Goal: Information Seeking & Learning: Learn about a topic

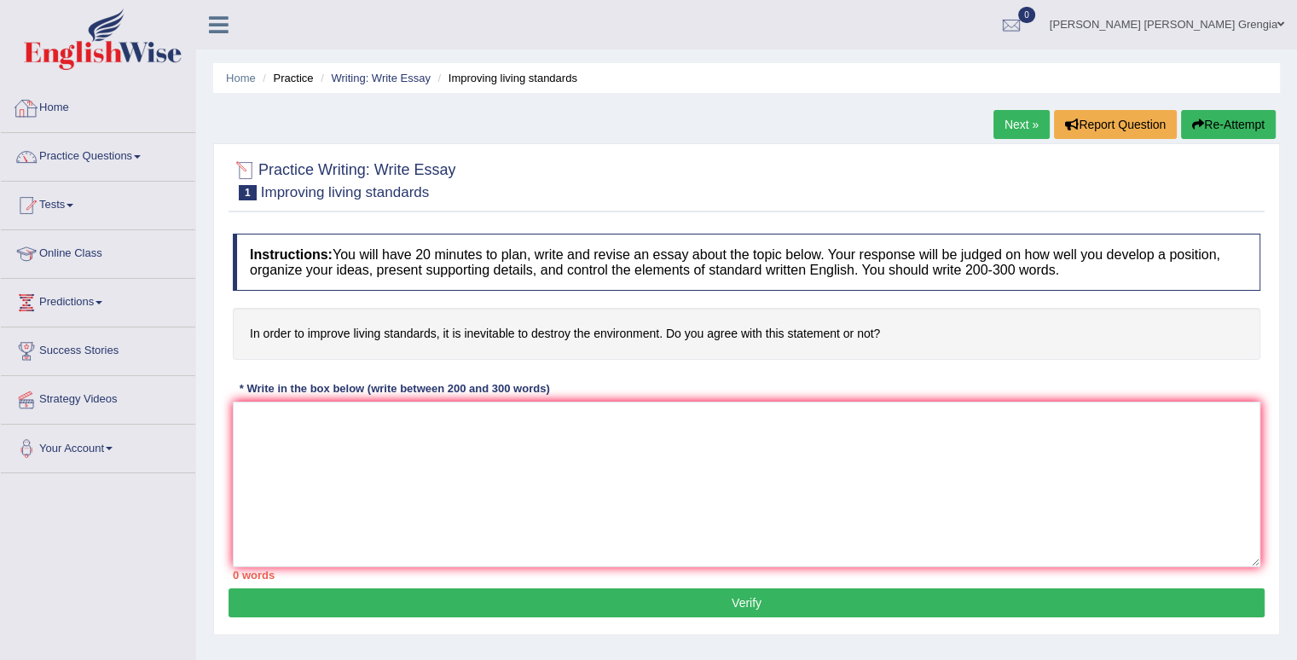
click at [55, 108] on link "Home" at bounding box center [98, 105] width 194 height 43
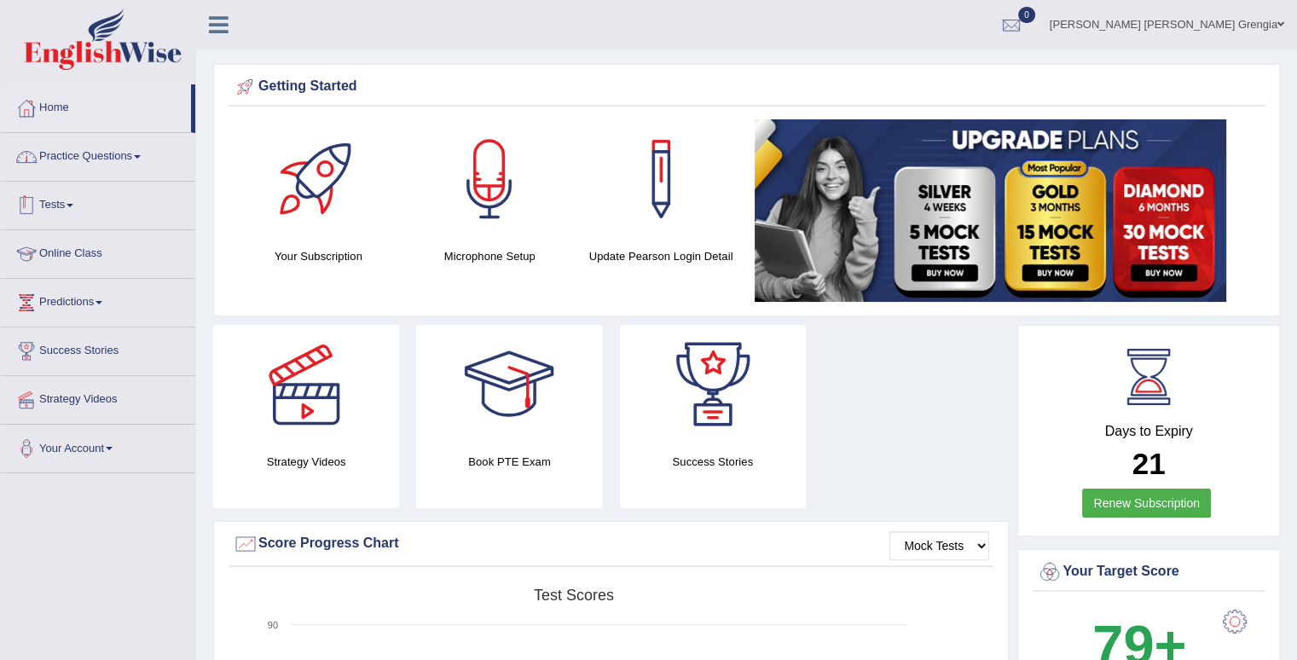
click at [136, 161] on link "Practice Questions" at bounding box center [98, 154] width 194 height 43
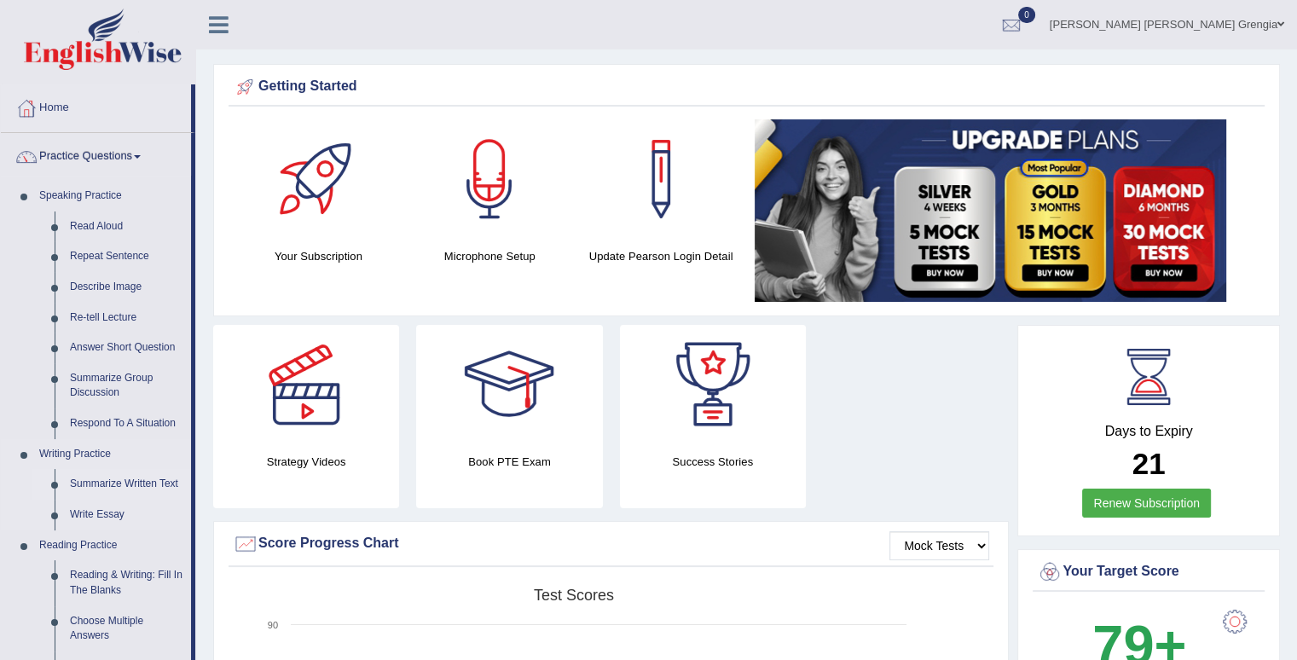
click at [134, 482] on link "Summarize Written Text" at bounding box center [126, 484] width 129 height 31
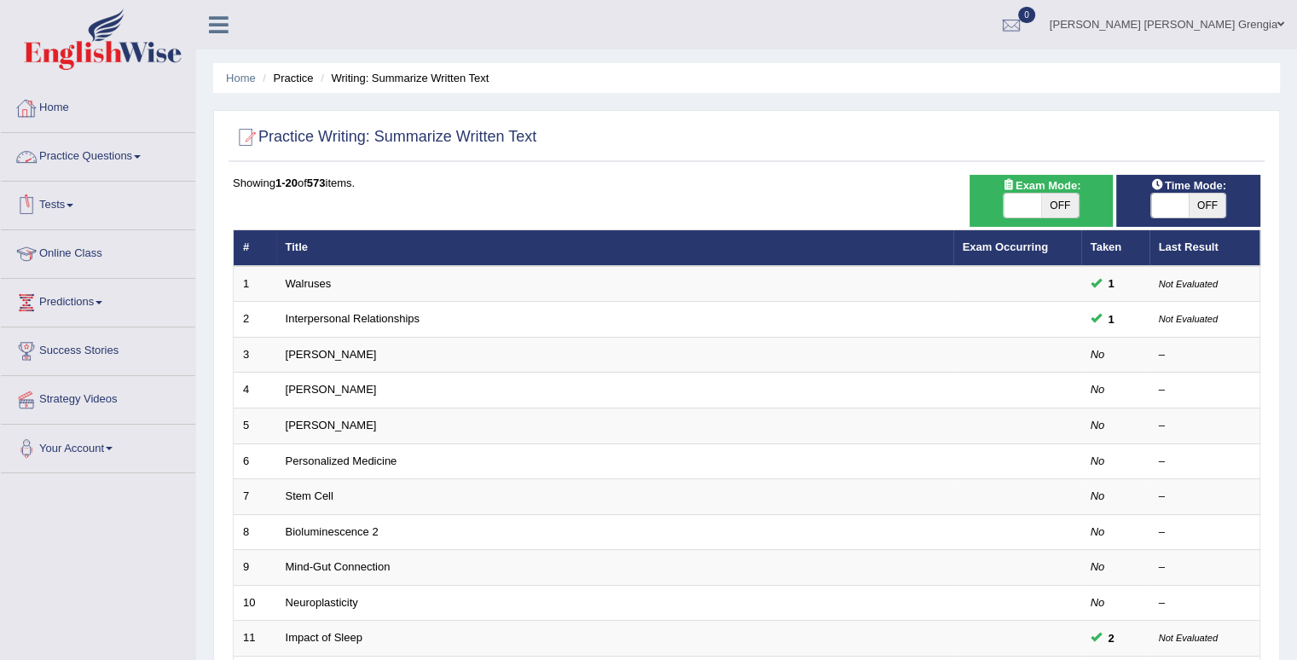
click at [112, 155] on link "Practice Questions" at bounding box center [98, 154] width 194 height 43
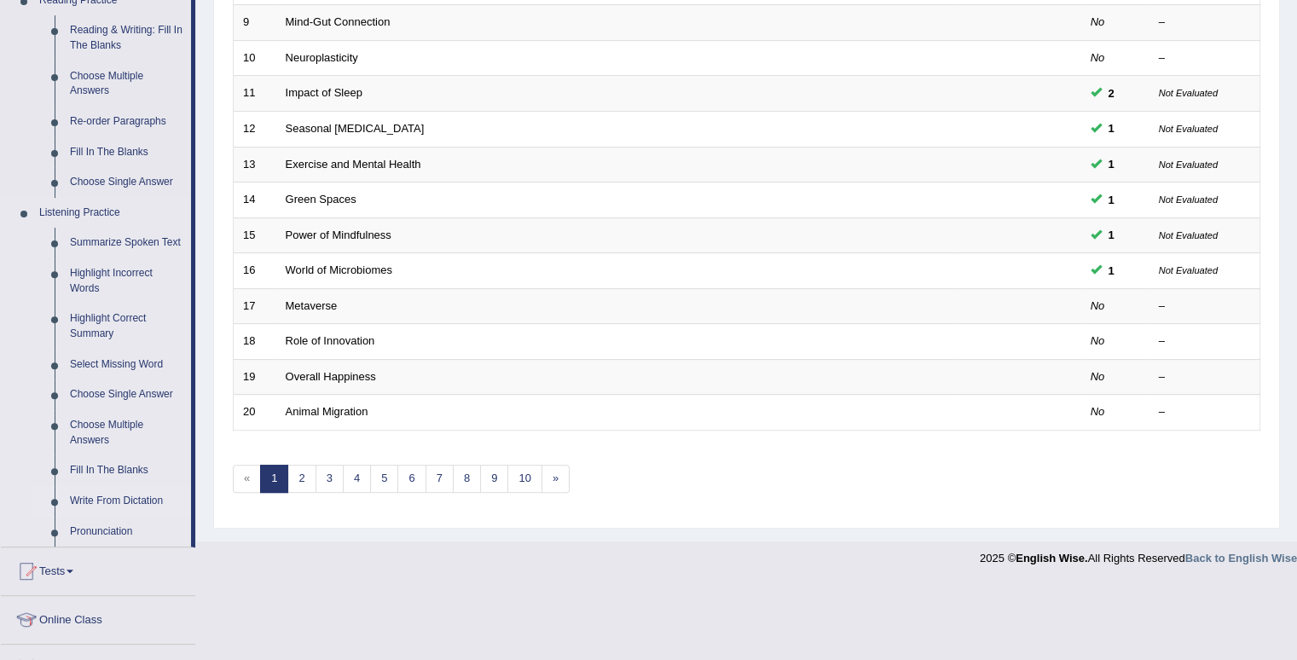
scroll to position [597, 0]
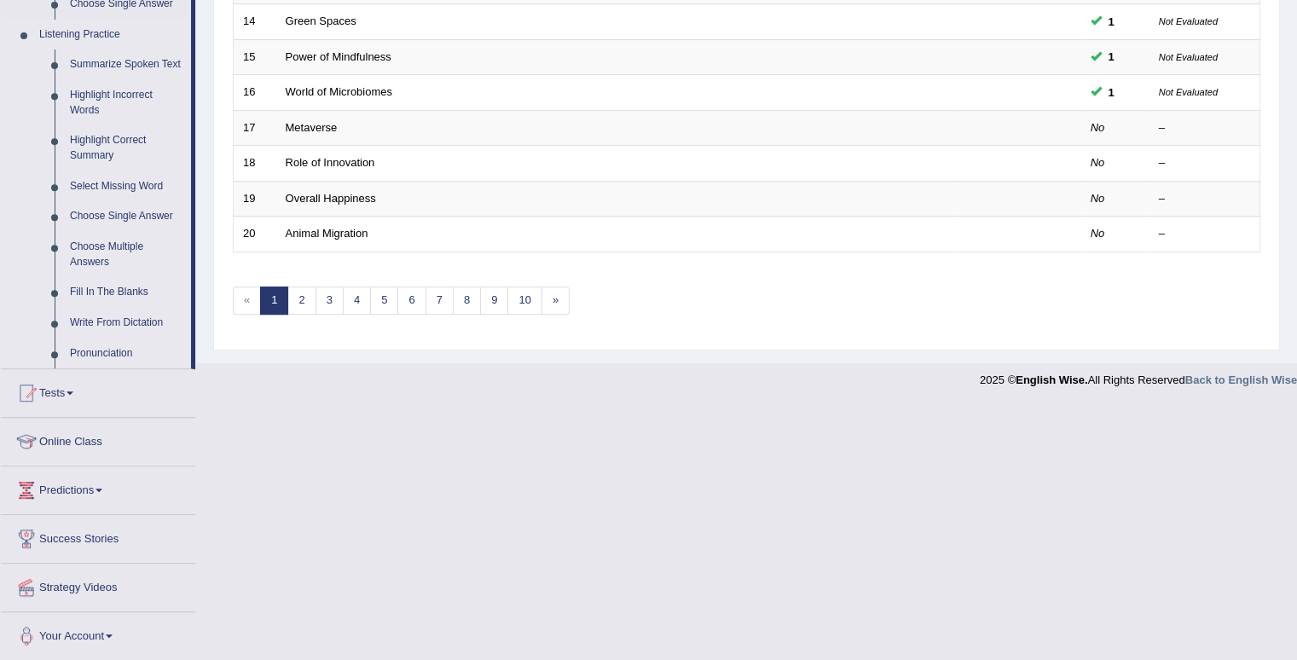
click at [30, 316] on li "Listening Practice Summarize Spoken Text Highlight Incorrect Words Highlight Co…" at bounding box center [96, 194] width 190 height 349
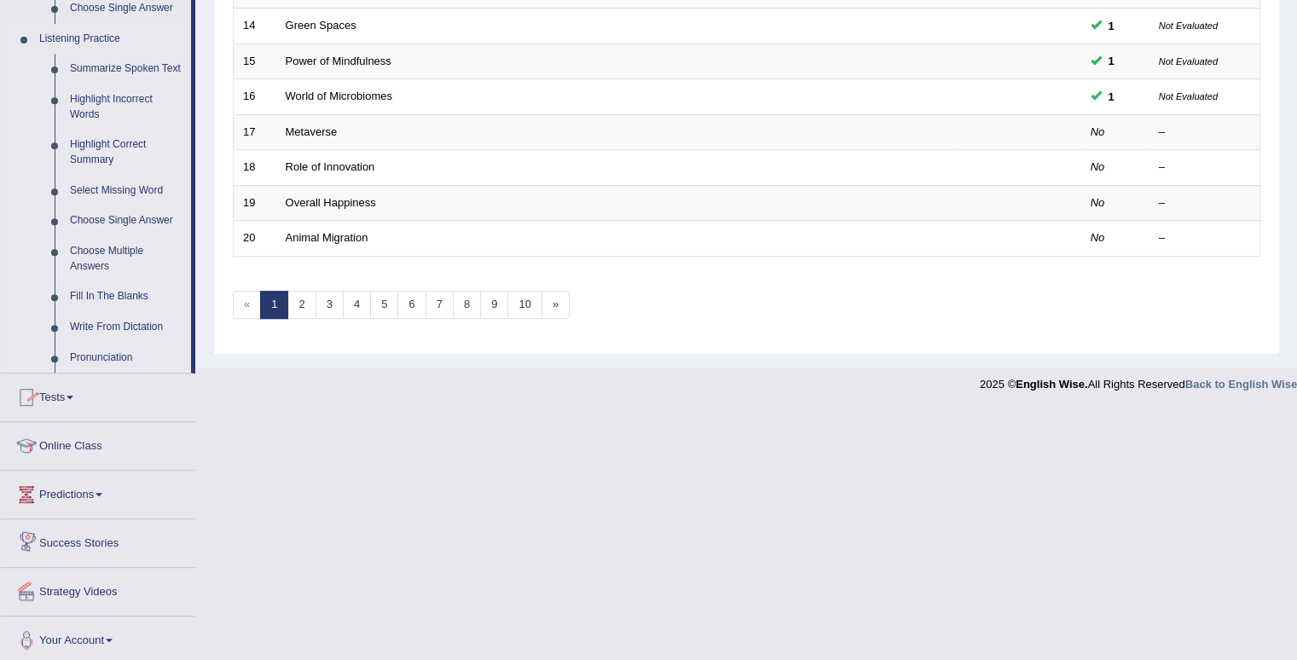
scroll to position [723, 0]
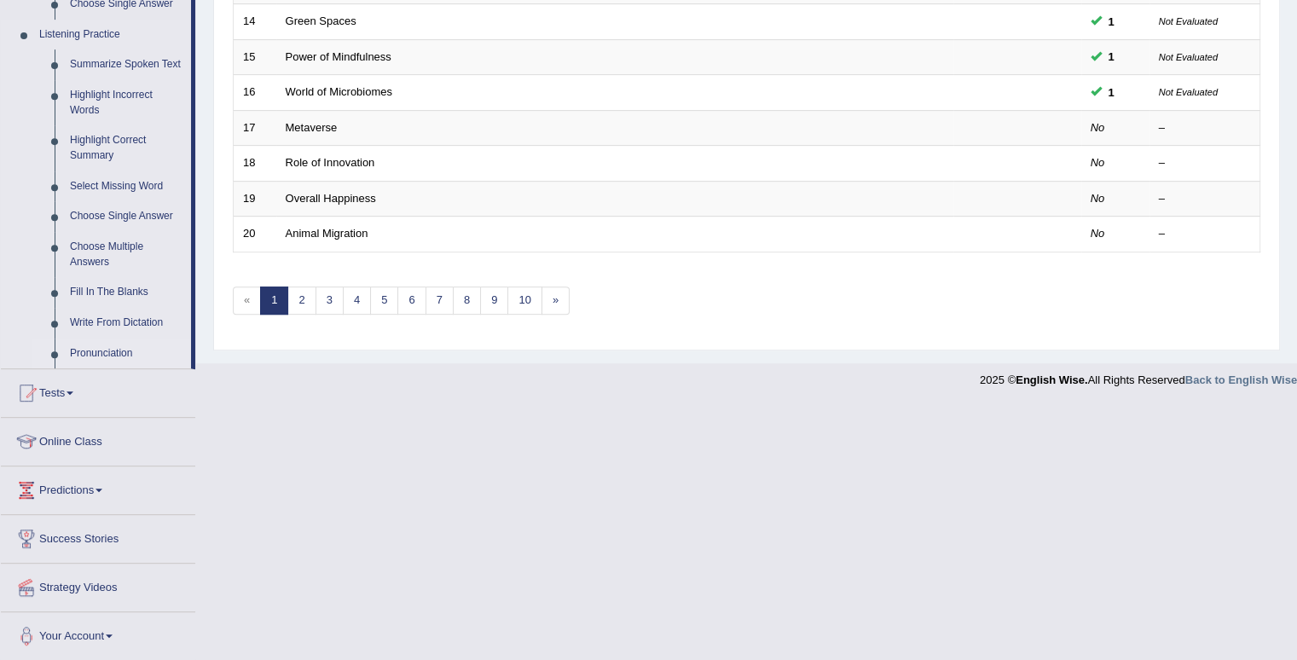
click at [106, 352] on link "Pronunciation" at bounding box center [126, 354] width 129 height 31
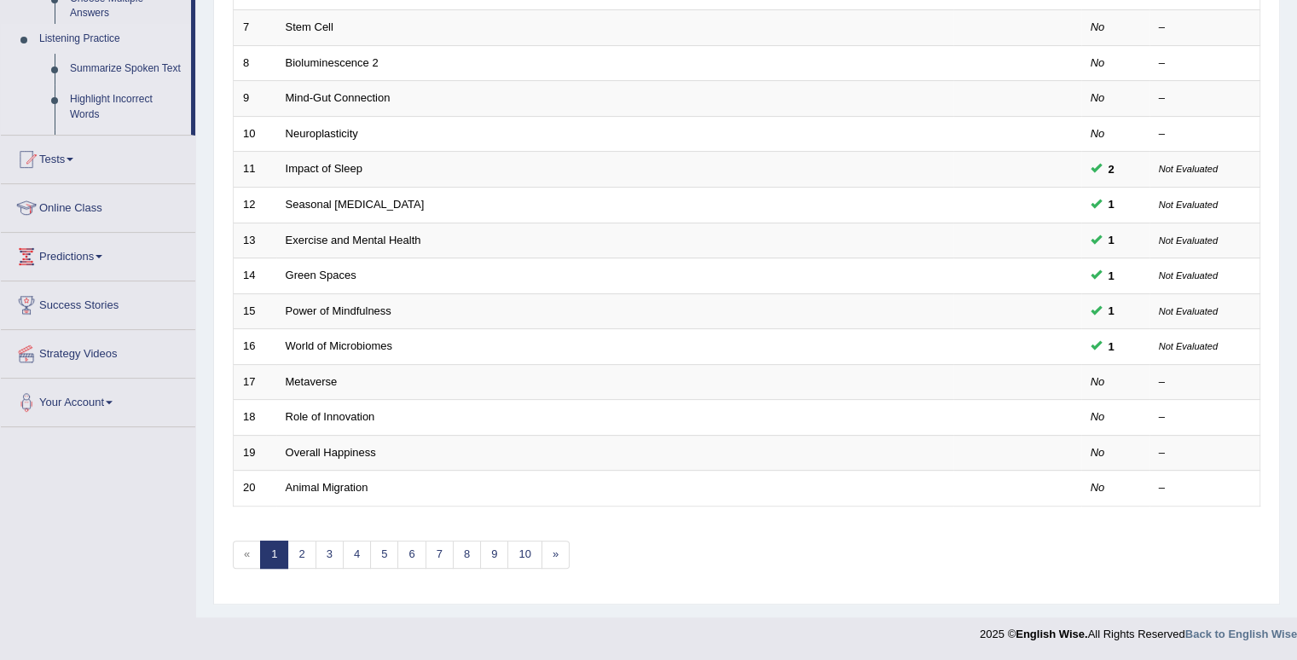
scroll to position [464, 0]
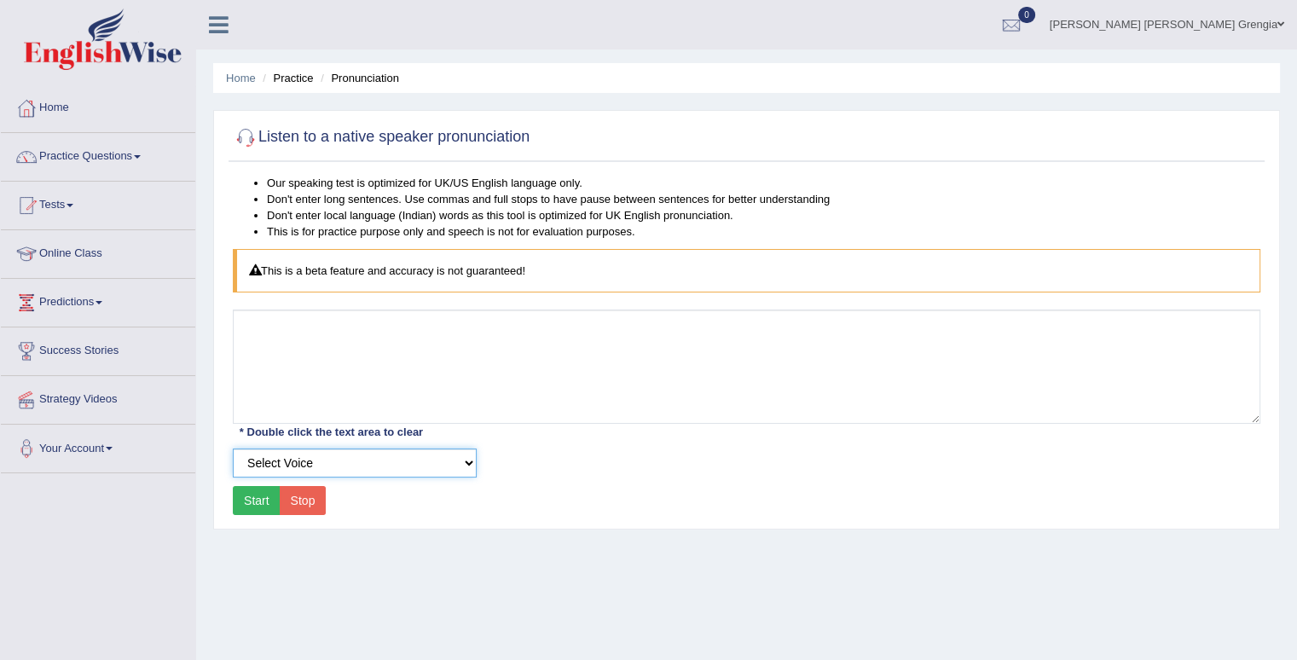
click at [467, 458] on select "Select Voice UK English Female UK English Male" at bounding box center [355, 463] width 244 height 29
click at [667, 481] on div "Our speaking test is optimized for UK/US English language only. Don't enter lon…" at bounding box center [747, 347] width 1036 height 345
